Goal: Task Accomplishment & Management: Manage account settings

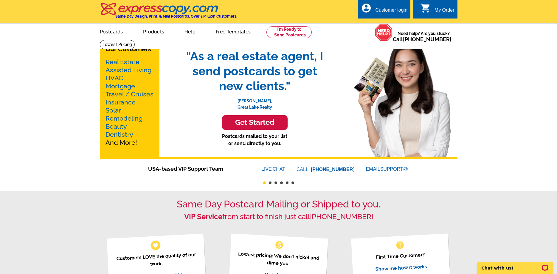
click at [383, 8] on div "Customer login" at bounding box center [391, 11] width 32 height 8
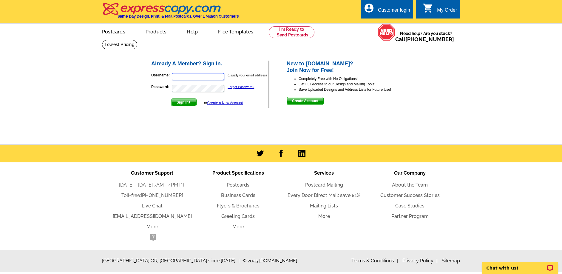
type input "dalepearson@boulderco.com"
click at [185, 104] on span "Sign In" at bounding box center [183, 102] width 25 height 7
